Goal: Task Accomplishment & Management: Manage account settings

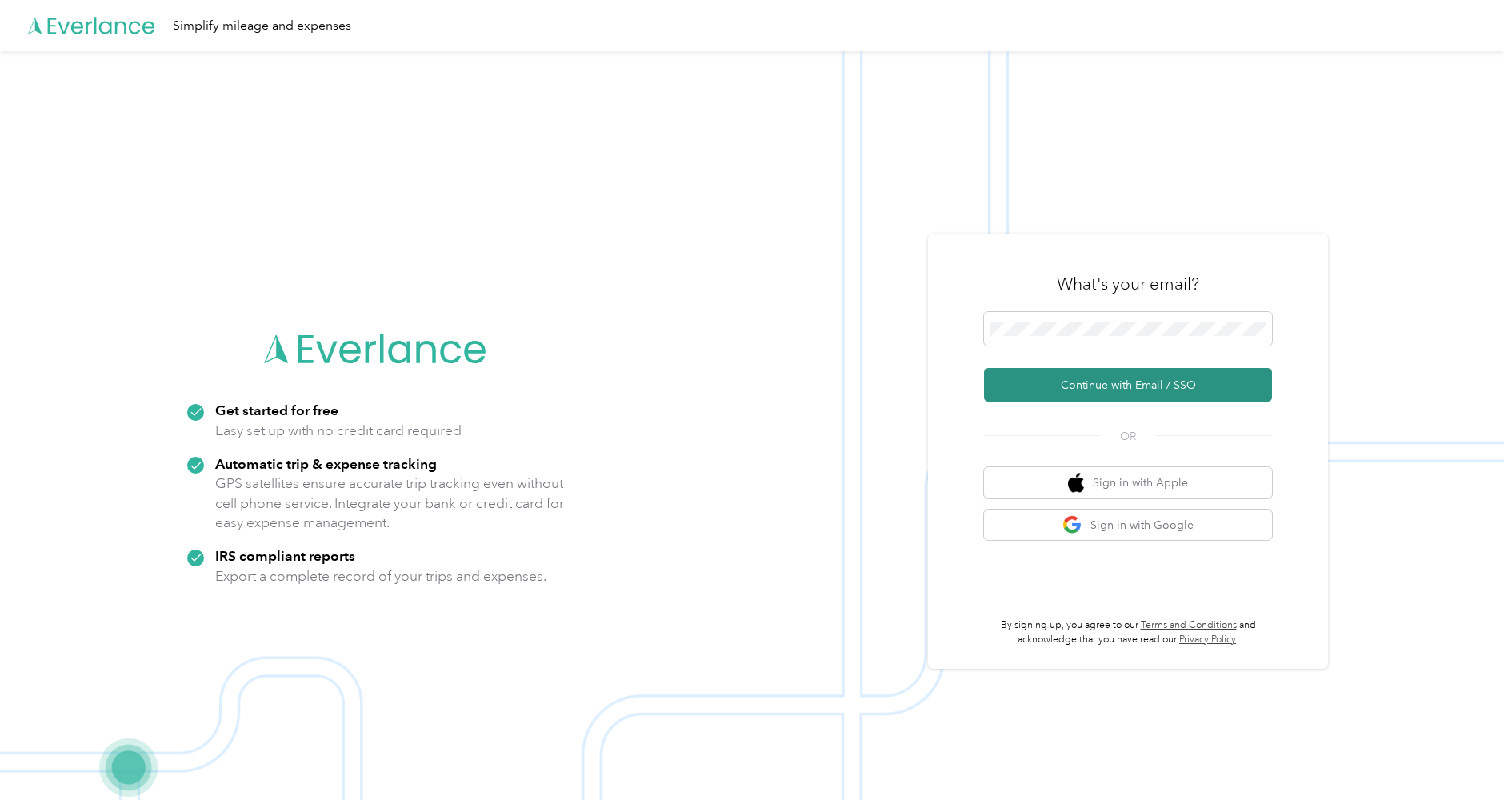
click at [1090, 389] on button "Continue with Email / SSO" at bounding box center [1128, 384] width 288 height 34
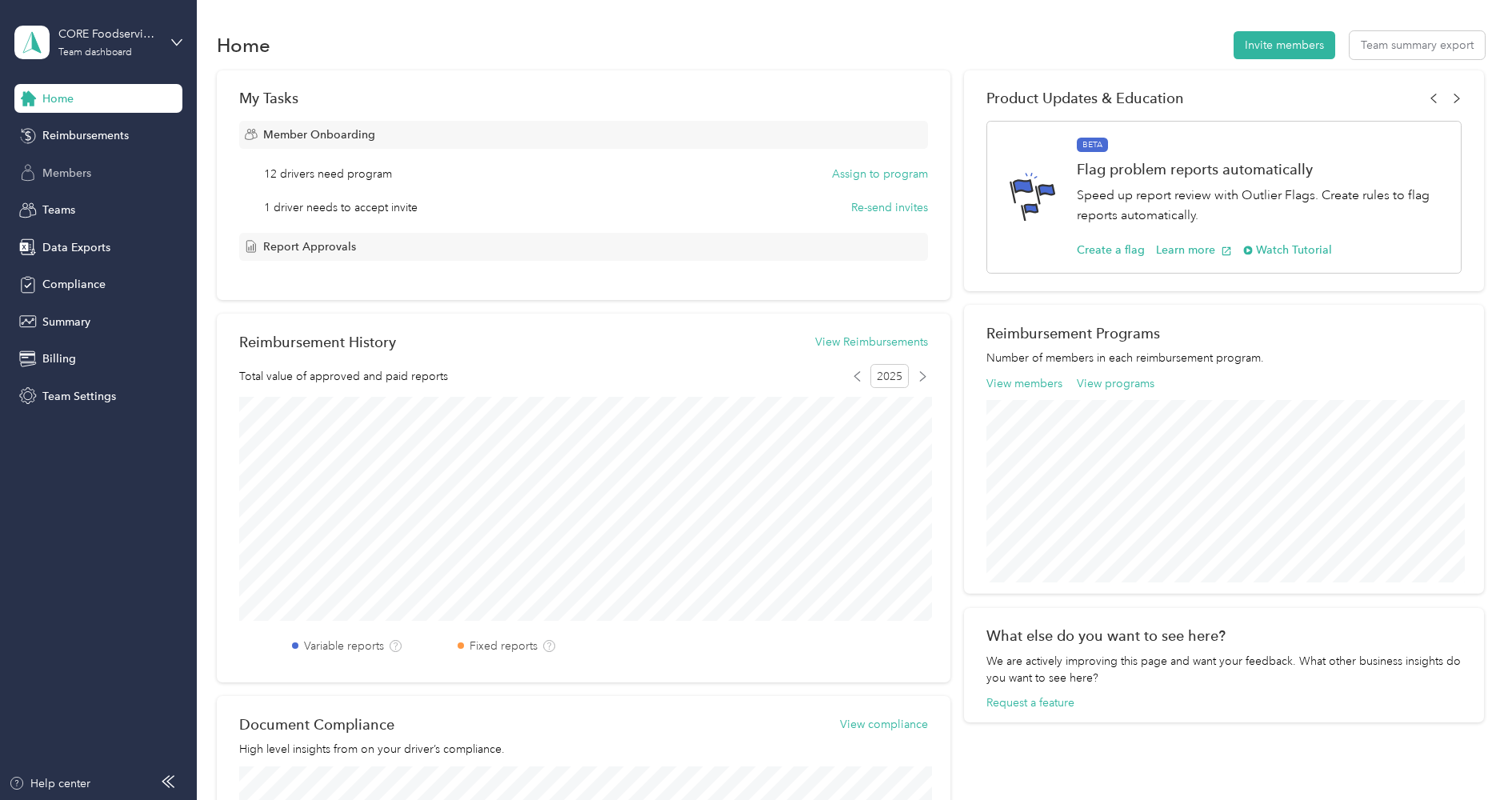
click at [85, 170] on span "Members" at bounding box center [66, 173] width 49 height 17
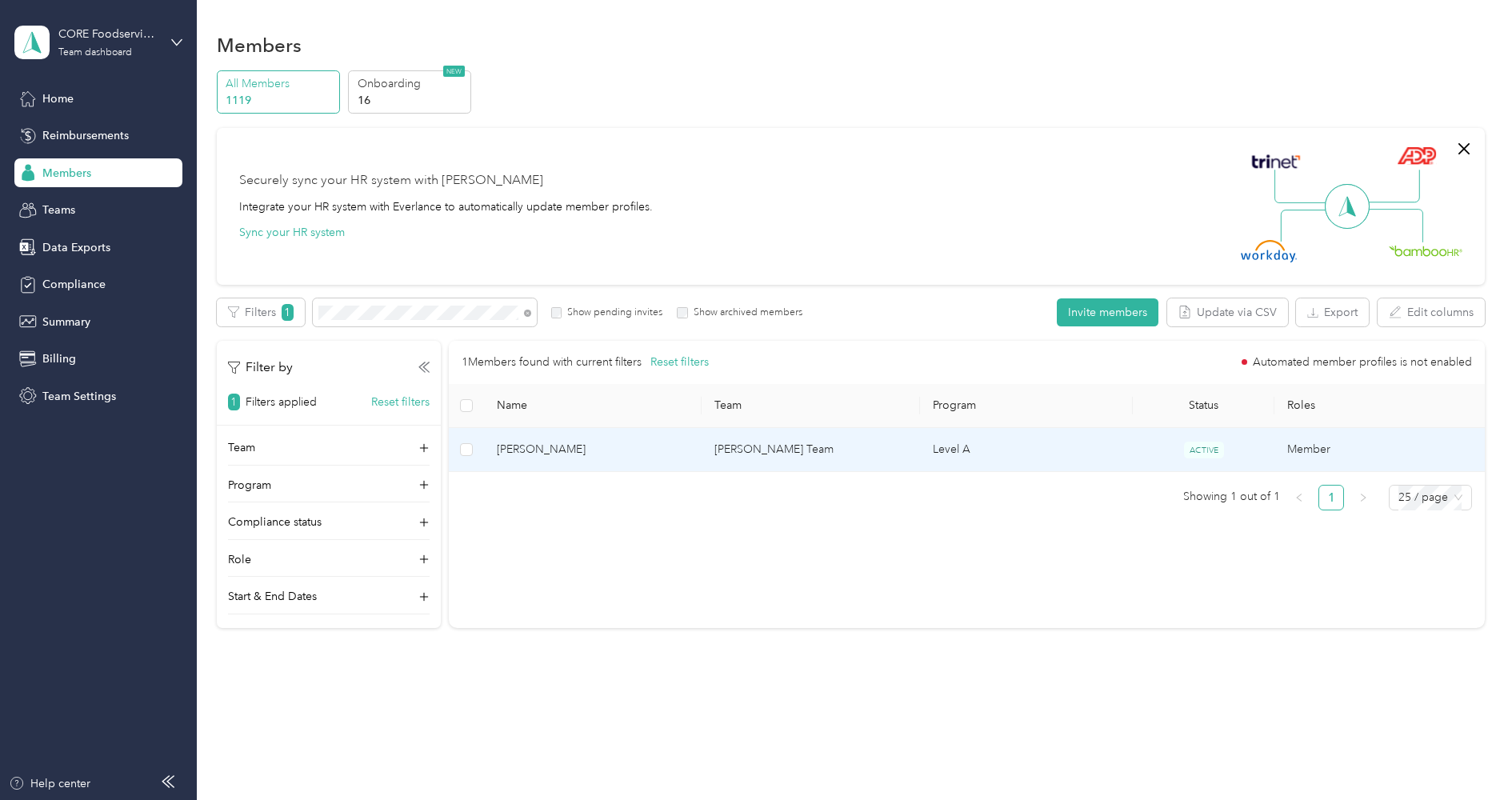
click at [572, 441] on span "[PERSON_NAME]" at bounding box center [593, 449] width 193 height 18
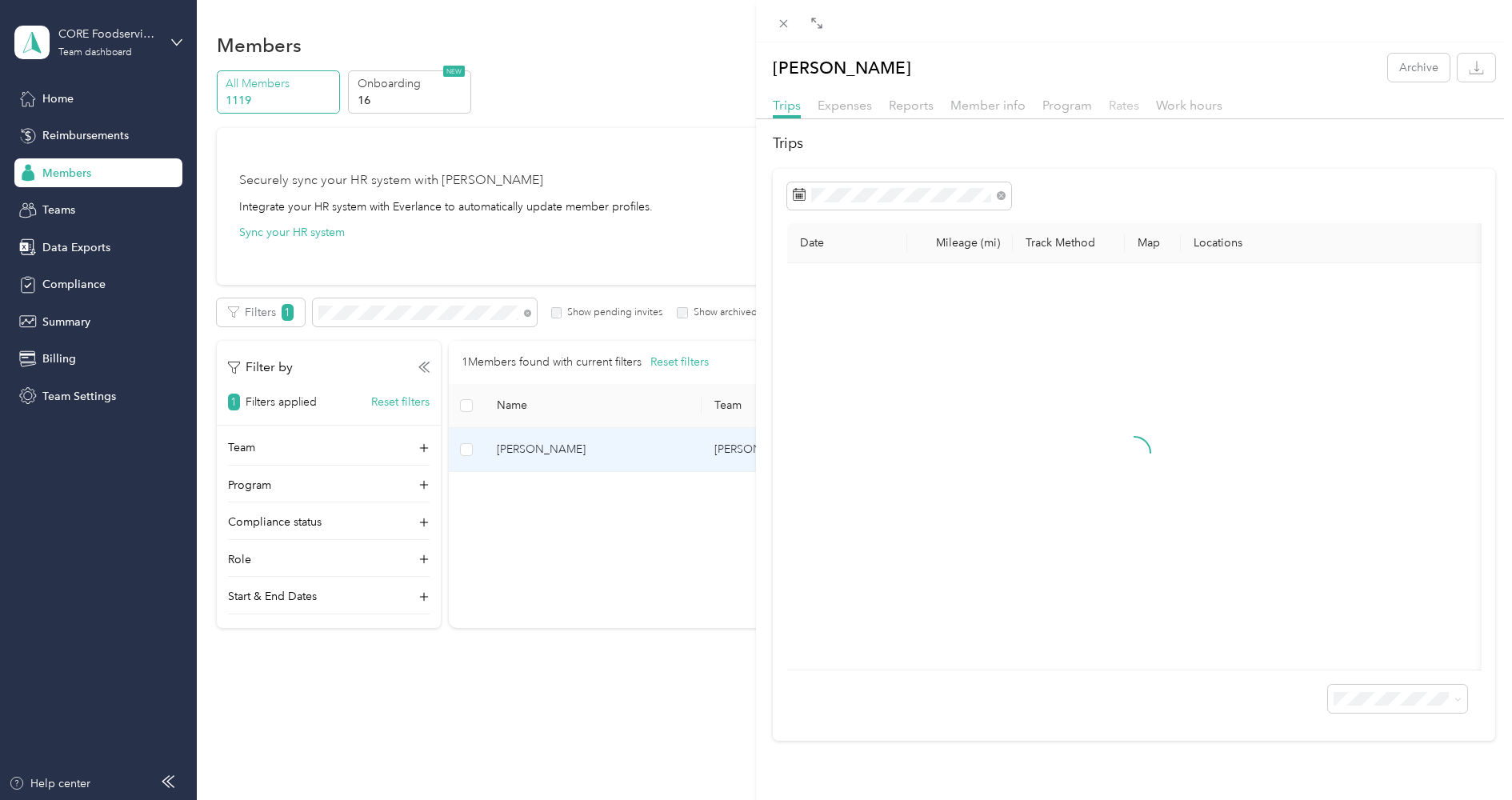
click at [1109, 106] on span "Rates" at bounding box center [1124, 105] width 31 height 15
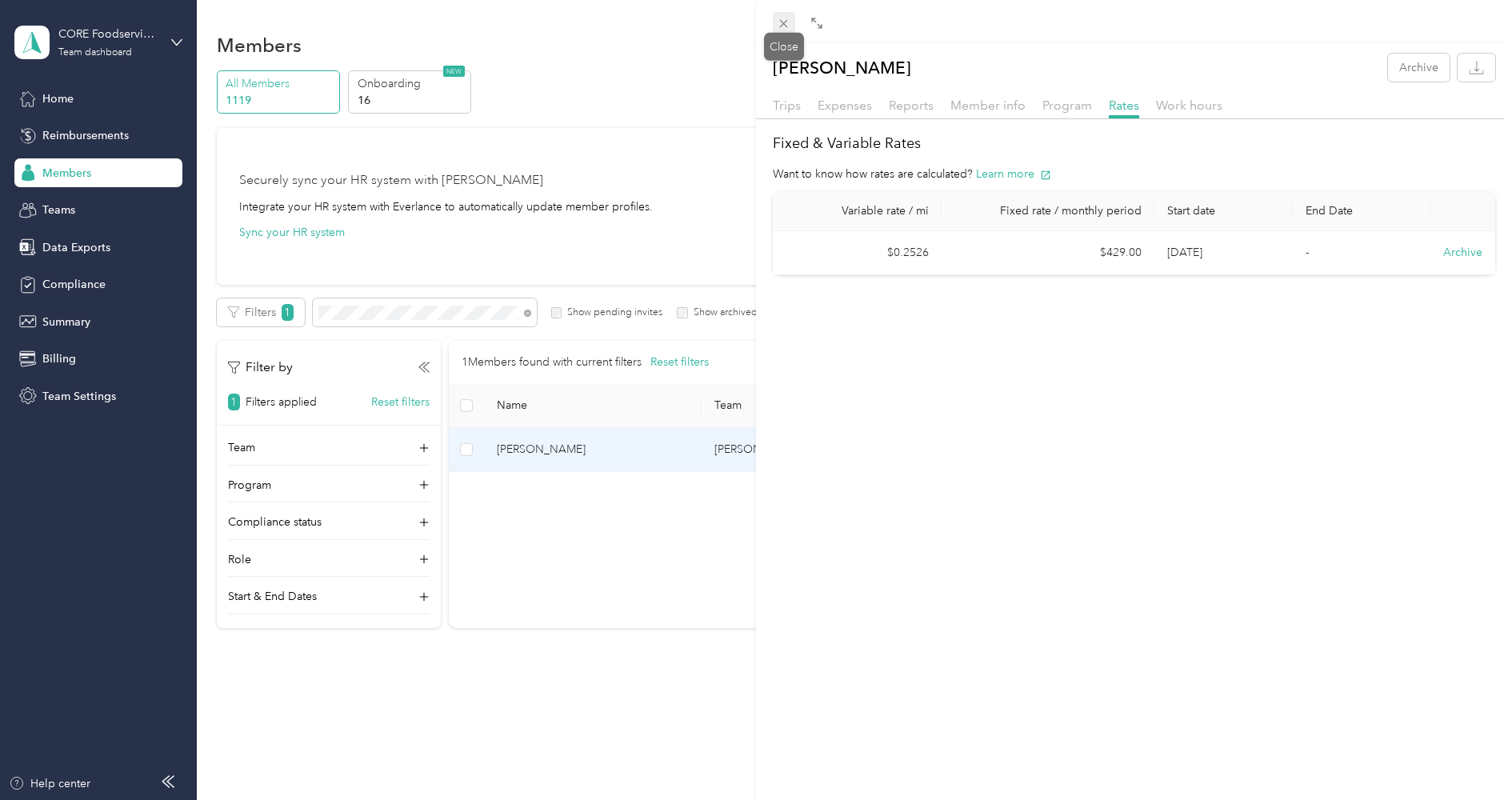
click at [786, 28] on icon at bounding box center [784, 23] width 14 height 14
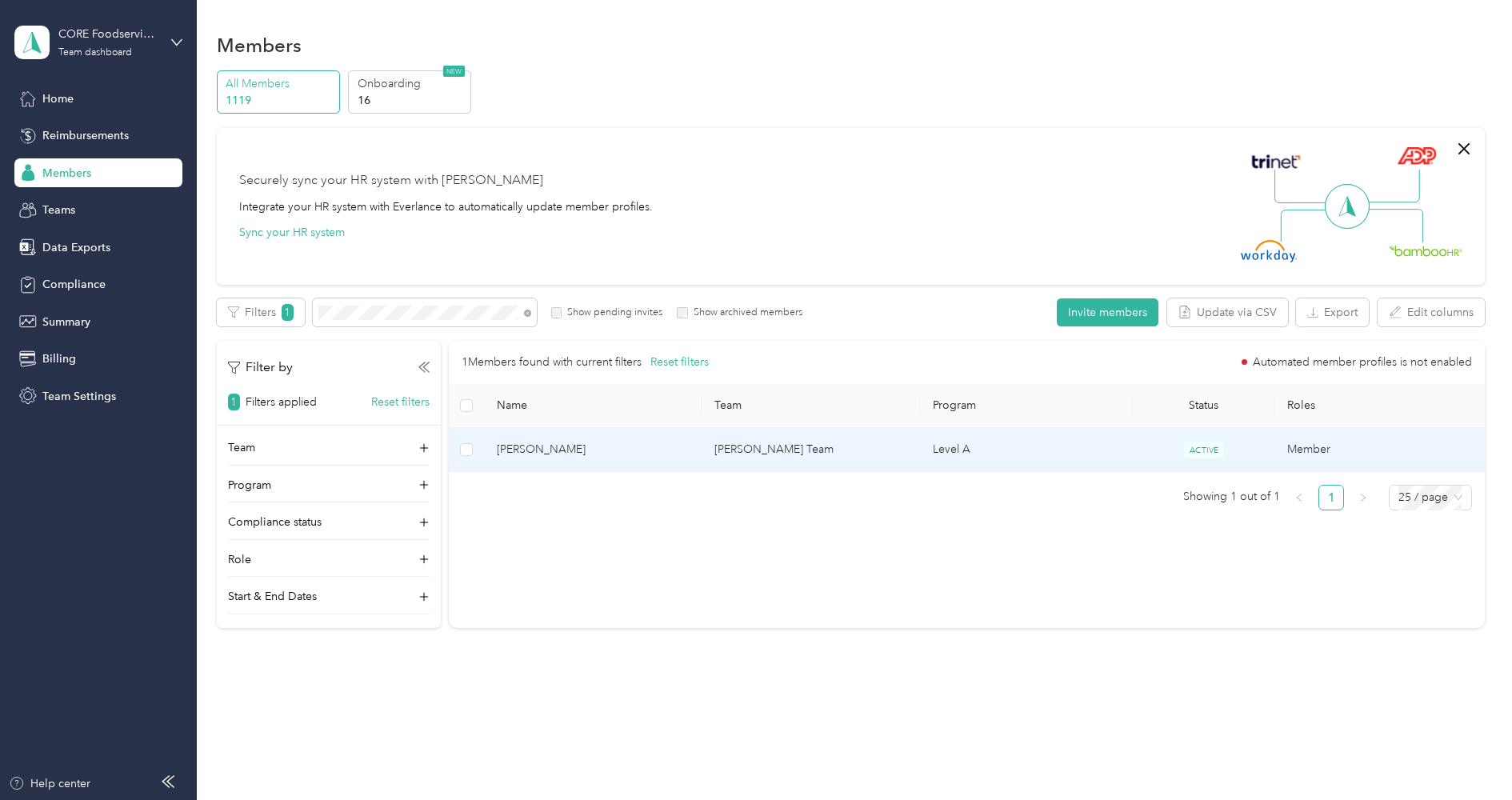
click at [557, 447] on span "[PERSON_NAME]" at bounding box center [593, 449] width 193 height 18
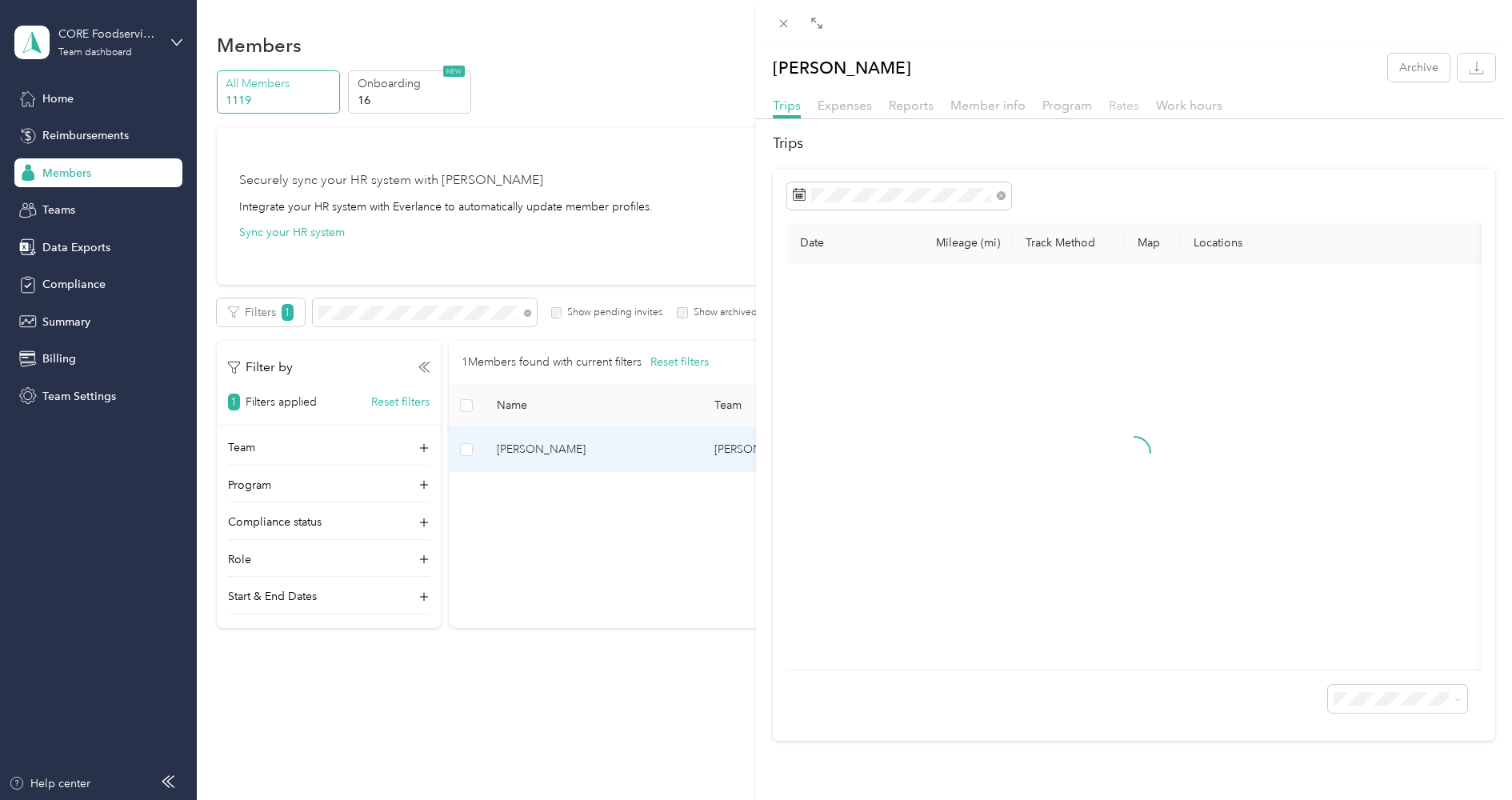
click at [1114, 110] on span "Rates" at bounding box center [1124, 105] width 31 height 15
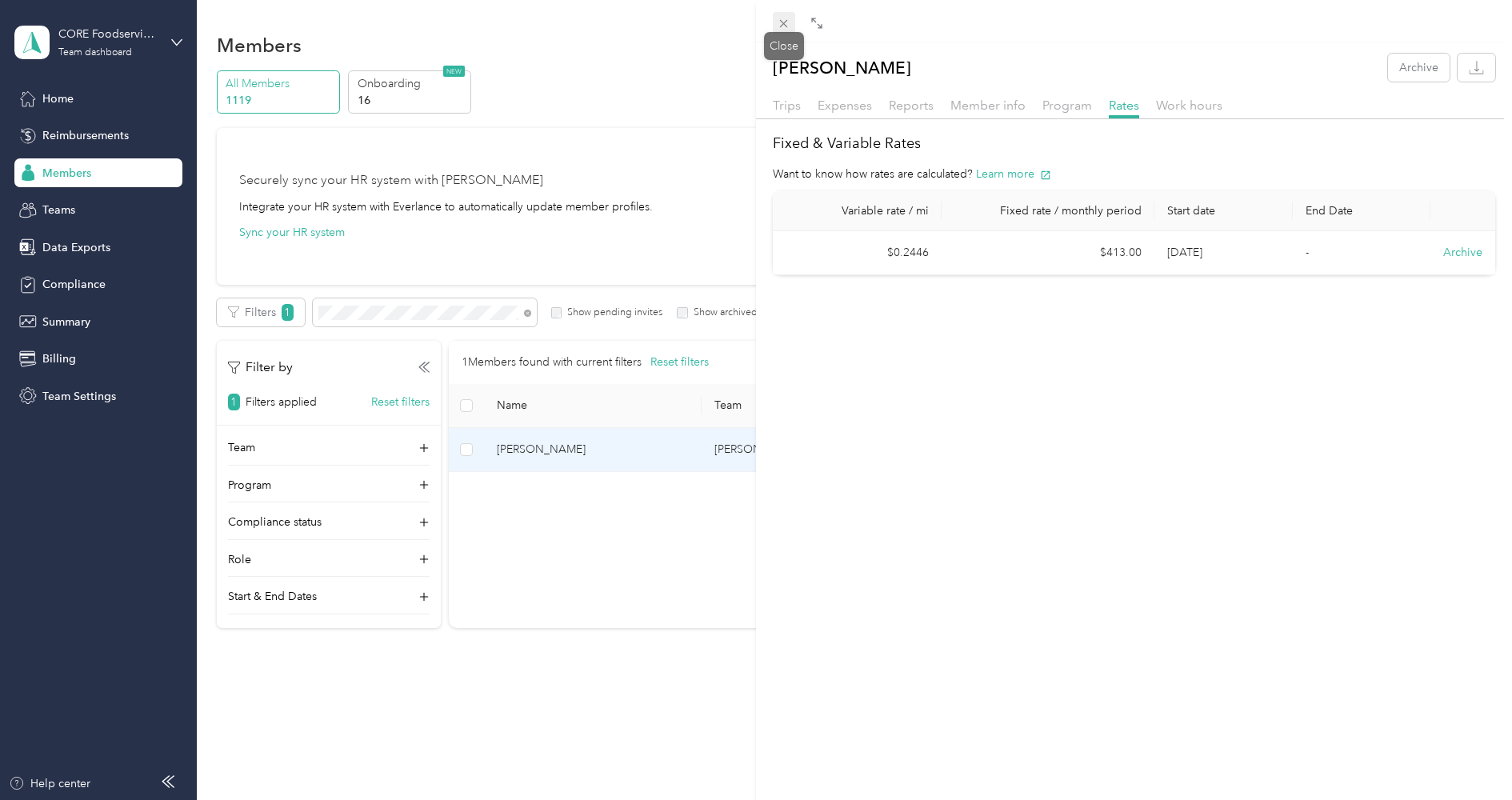
click at [784, 22] on icon at bounding box center [784, 23] width 8 height 8
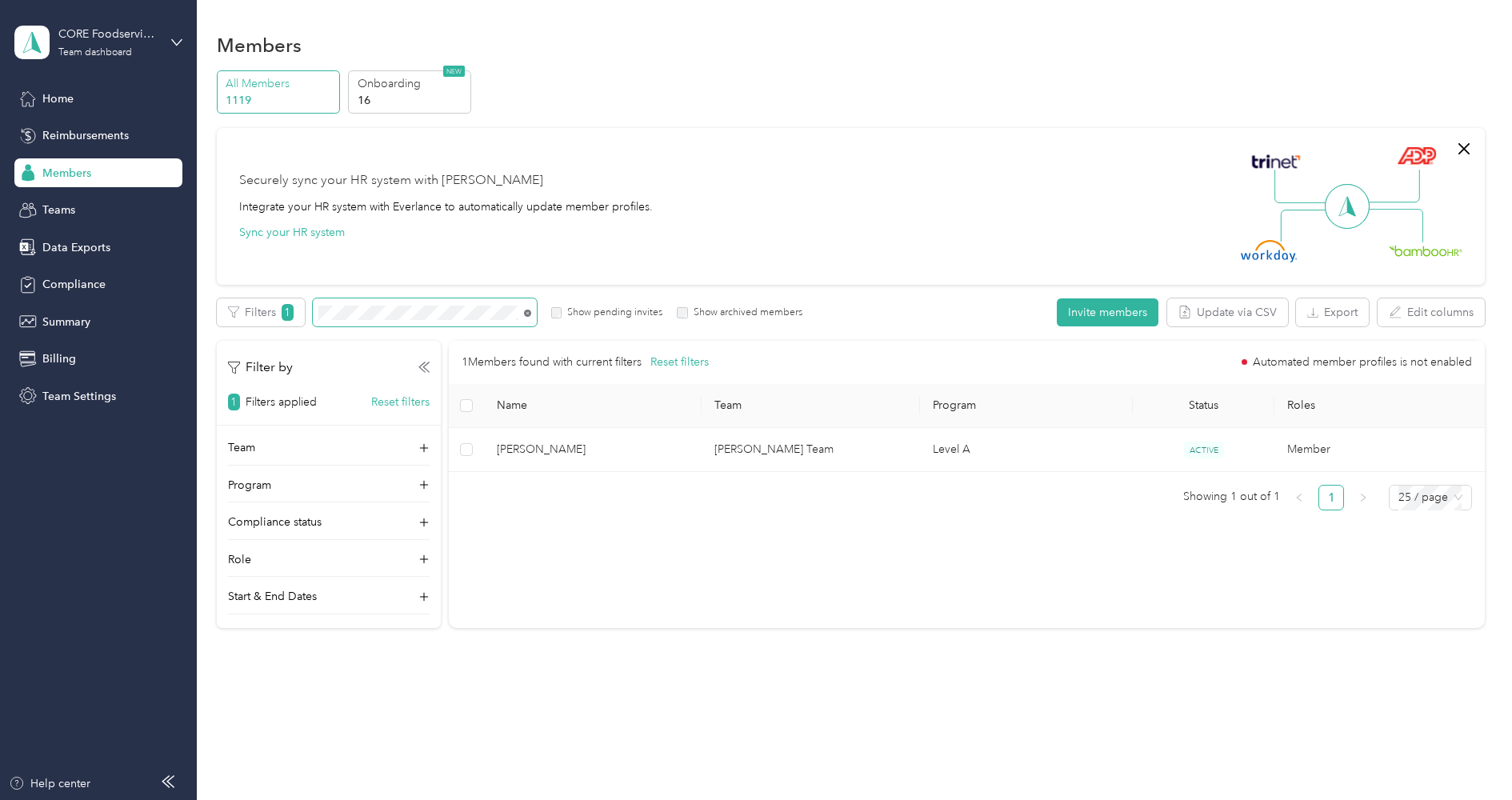
click at [528, 312] on icon at bounding box center [527, 312] width 3 height 3
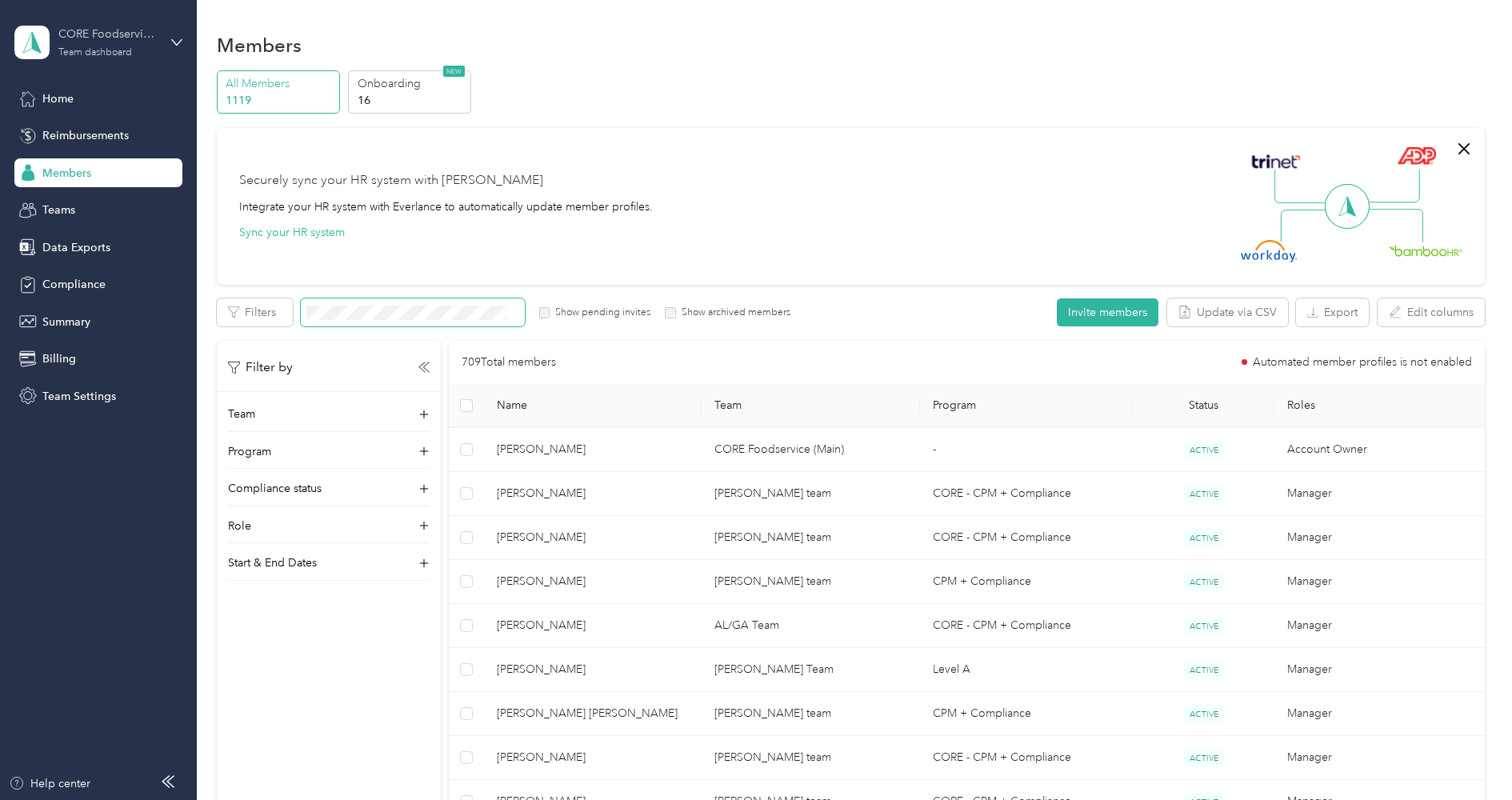
click at [125, 58] on div "Team dashboard" at bounding box center [95, 52] width 74 height 9
click at [89, 194] on div "Log out" at bounding box center [182, 204] width 314 height 28
